Goal: Task Accomplishment & Management: Use online tool/utility

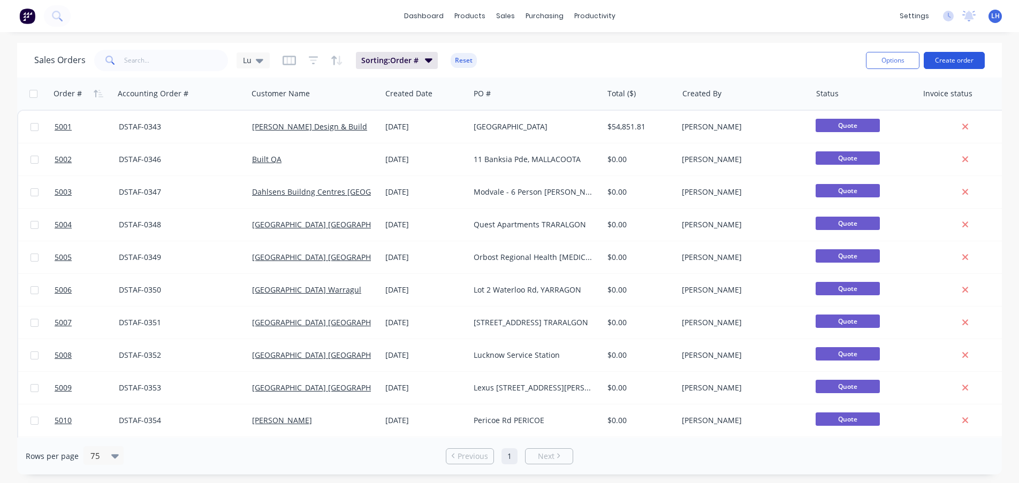
click at [960, 62] on button "Create order" at bounding box center [954, 60] width 61 height 17
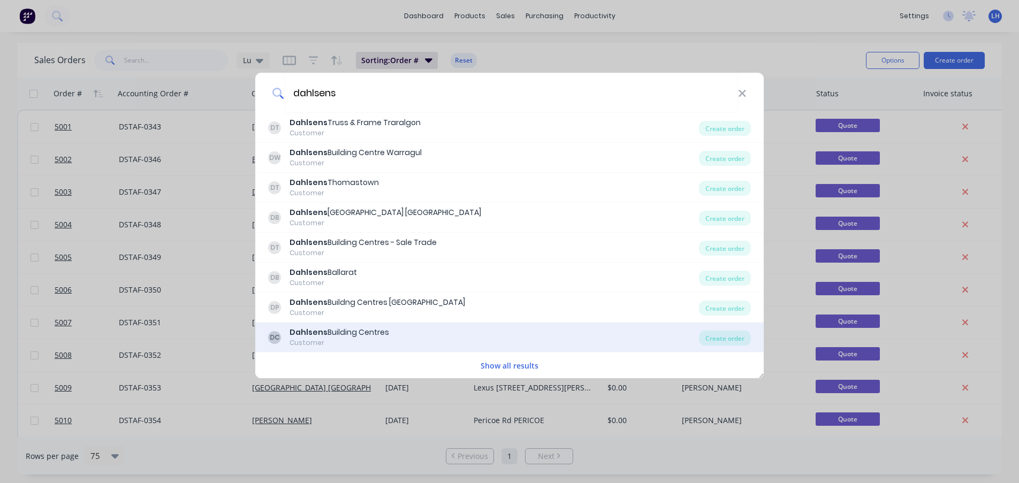
type input "dahlsens"
click at [347, 331] on div "[GEOGRAPHIC_DATA]" at bounding box center [340, 332] width 100 height 11
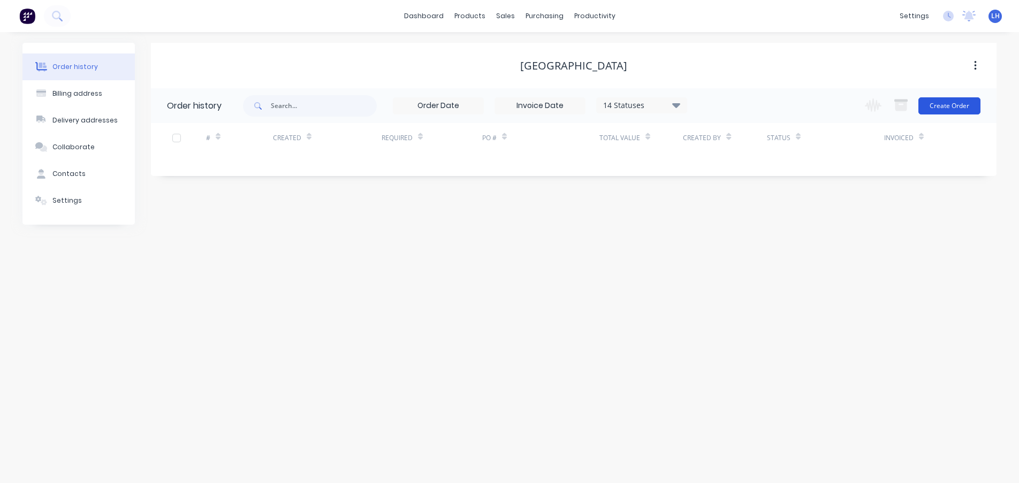
click at [953, 106] on button "Create Order" at bounding box center [950, 105] width 62 height 17
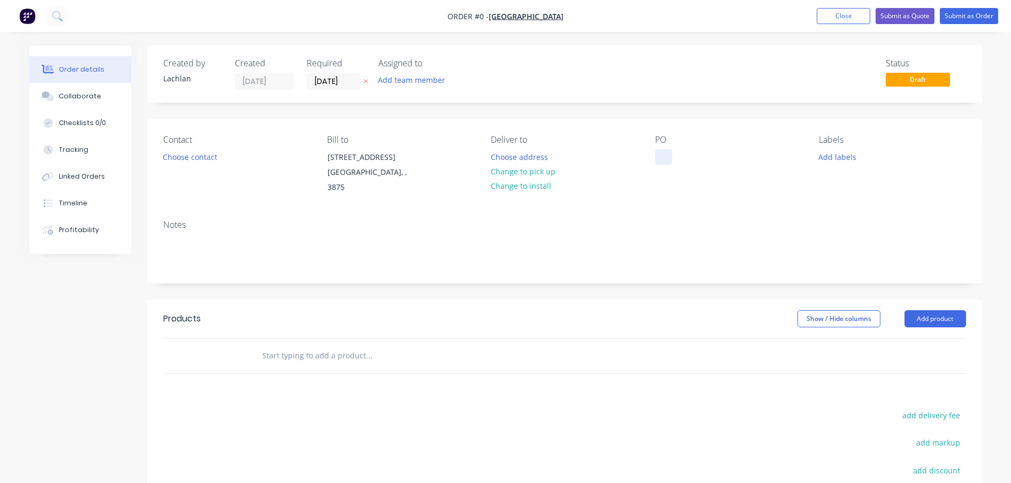
click at [661, 157] on div at bounding box center [663, 157] width 17 height 16
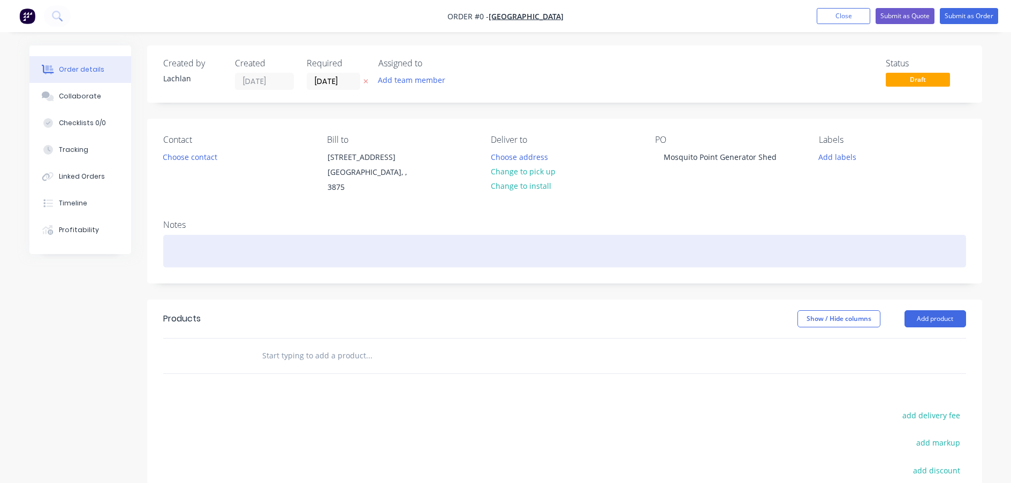
click at [727, 239] on div "Order details Collaborate Checklists 0/0 Tracking Linked Orders Timeline Profit…" at bounding box center [506, 347] width 974 height 602
click at [585, 235] on div at bounding box center [564, 251] width 803 height 33
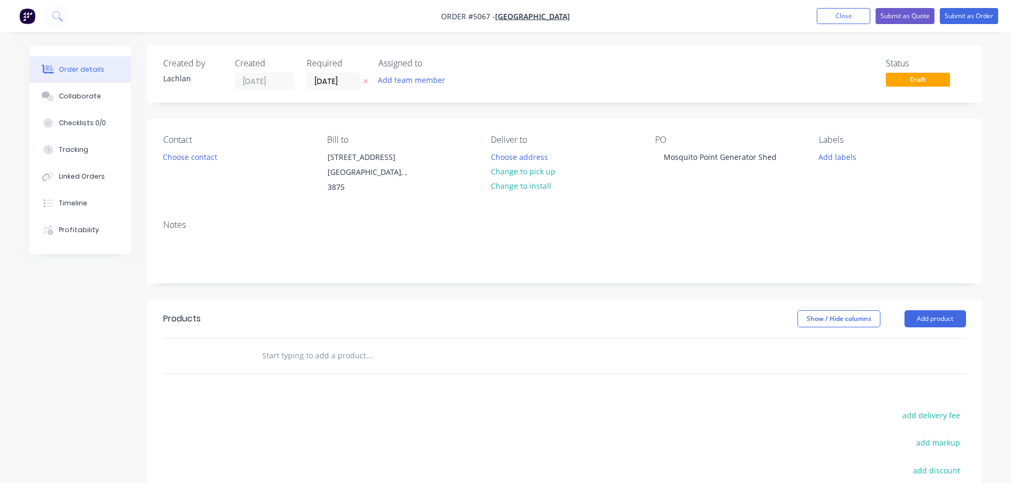
drag, startPoint x: 893, startPoint y: 24, endPoint x: 830, endPoint y: 56, distance: 70.6
click at [894, 24] on nav "Order #5067 - [GEOGRAPHIC_DATA] Centres Add product Close Submit as Quote Submi…" at bounding box center [505, 16] width 1011 height 32
click at [903, 11] on button "Submit as Quote" at bounding box center [905, 16] width 59 height 16
